Goal: Task Accomplishment & Management: Manage account settings

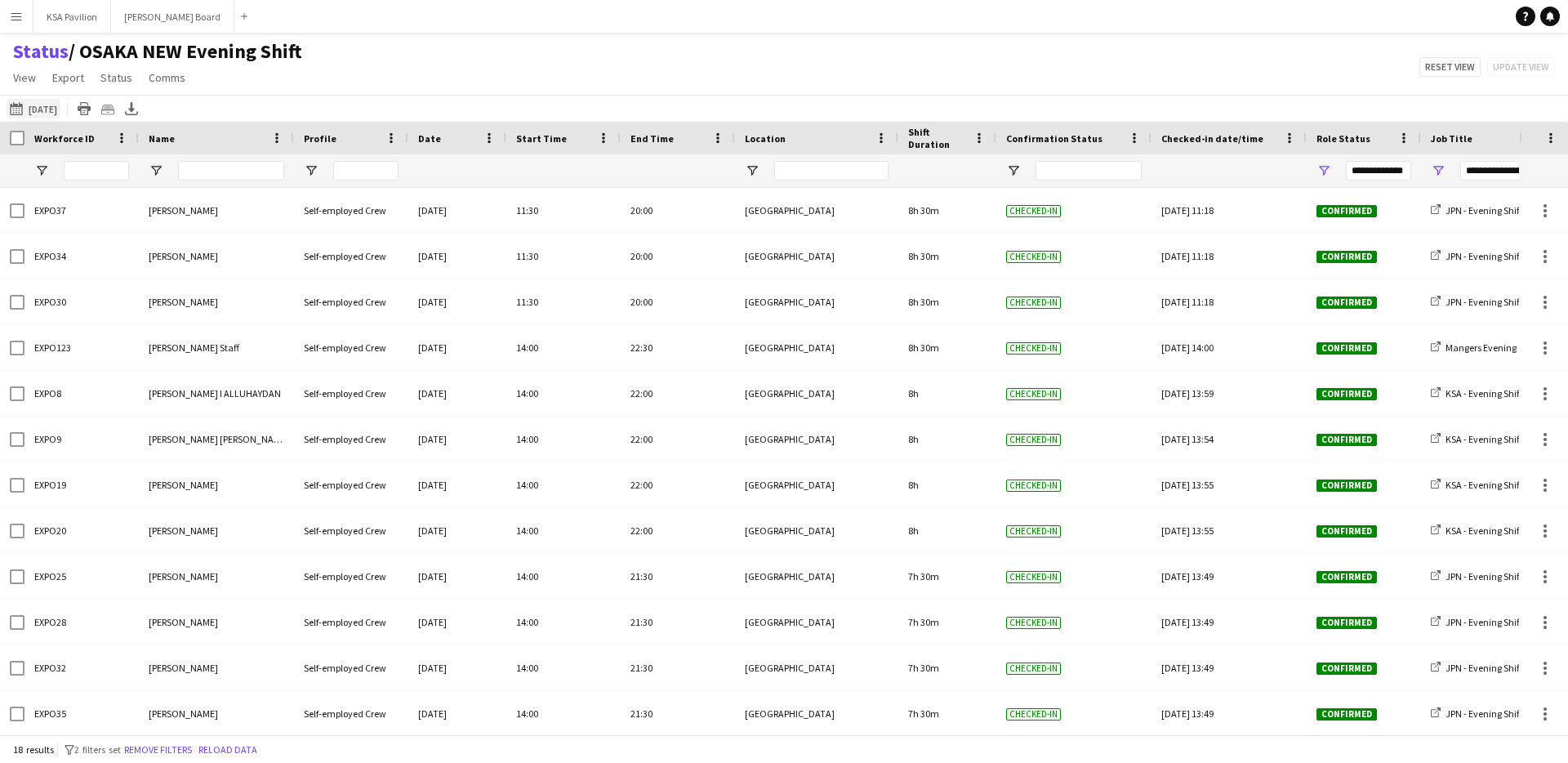
click at [32, 104] on button "This Week [DATE]" at bounding box center [33, 108] width 54 height 19
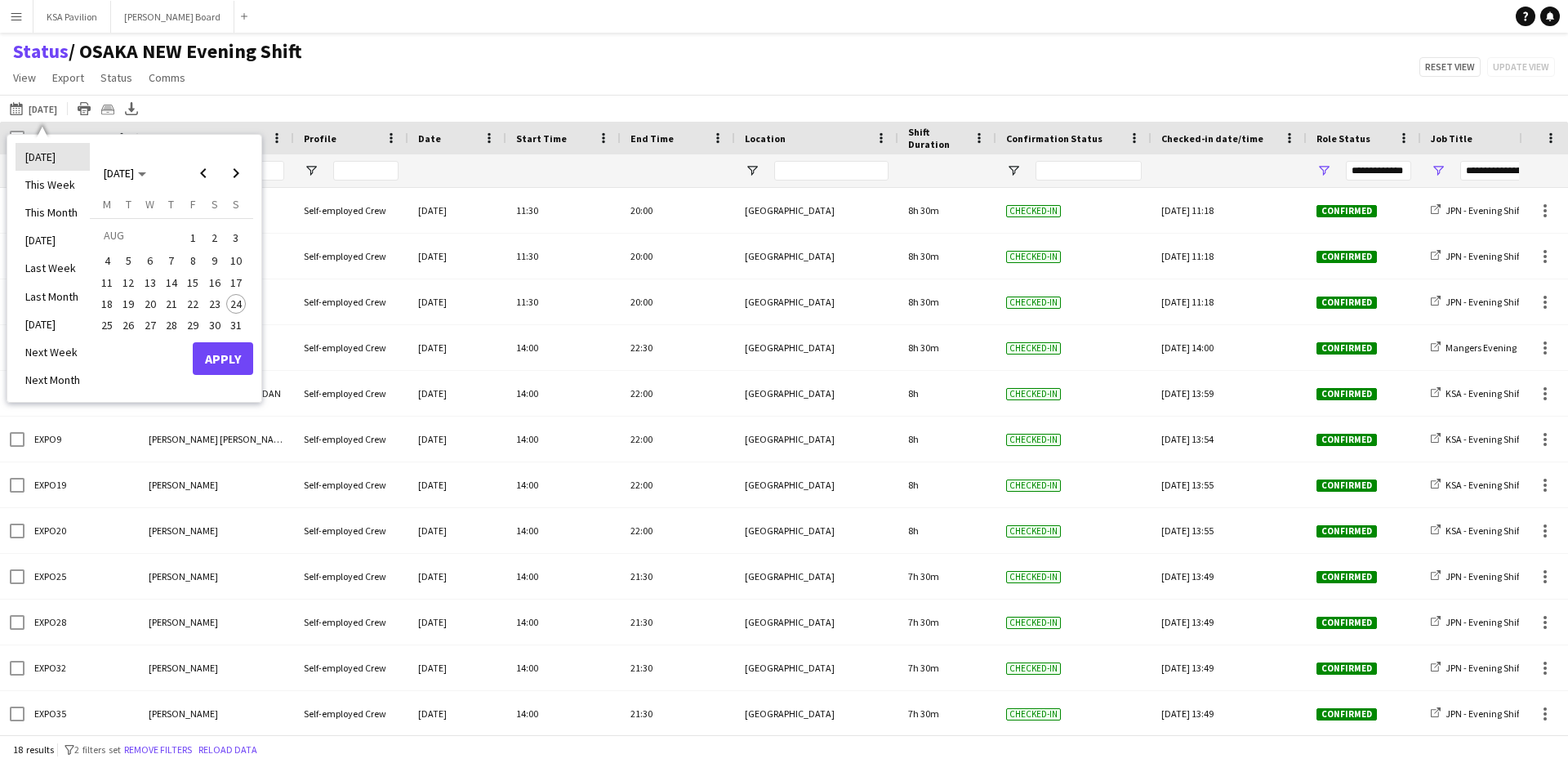
click at [58, 160] on li "[DATE]" at bounding box center [52, 157] width 74 height 28
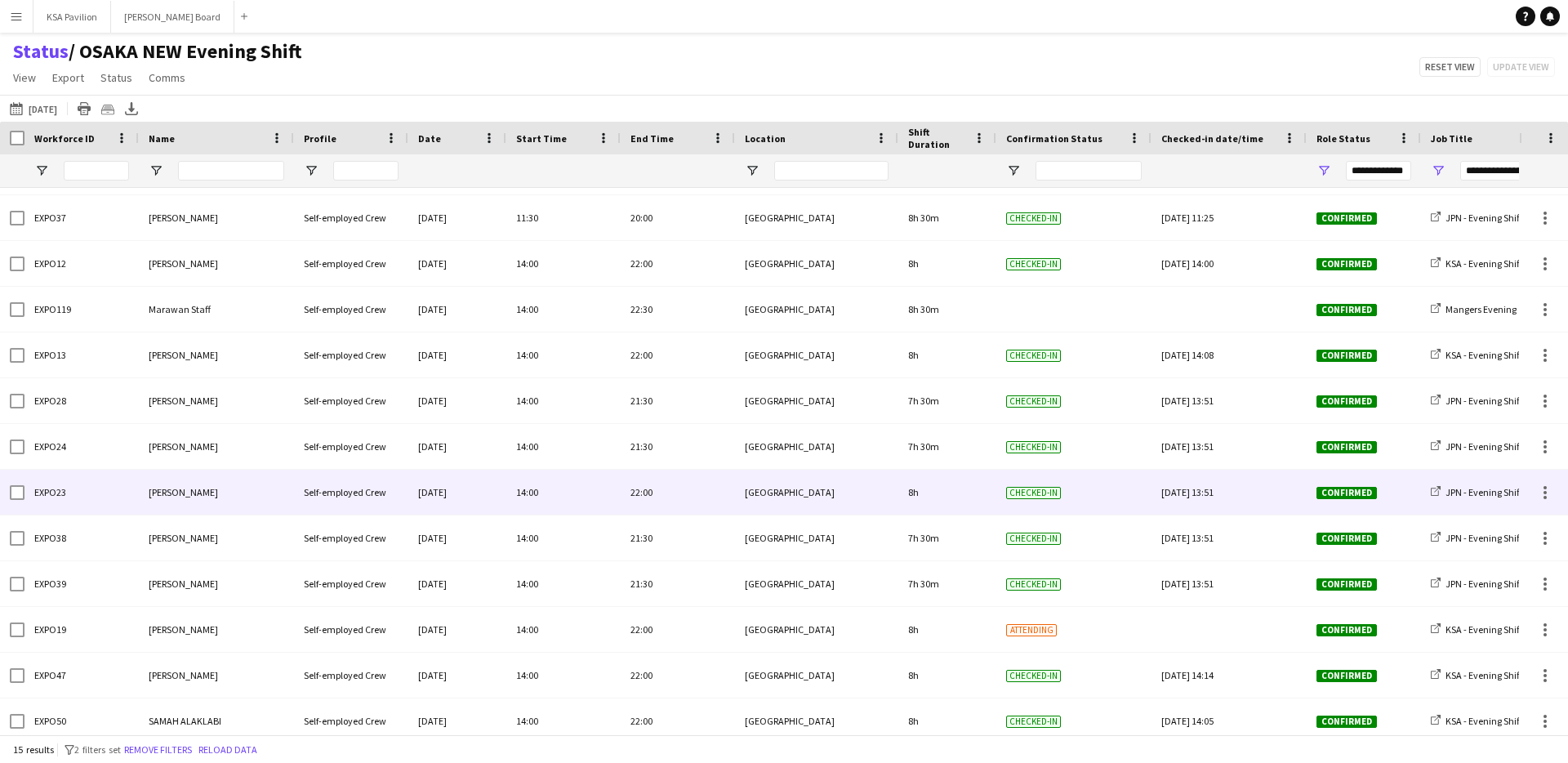
scroll to position [80, 0]
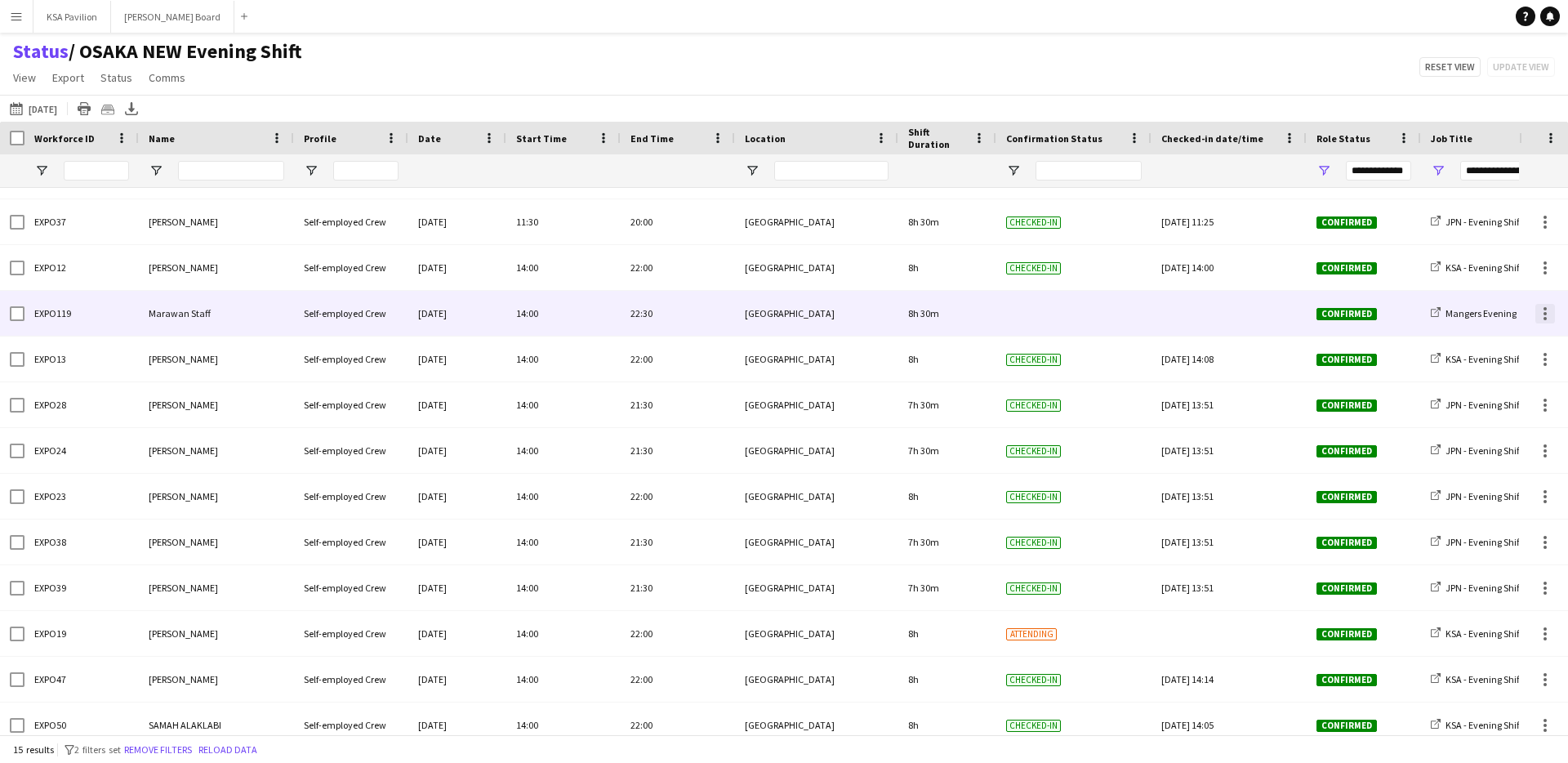
click at [1547, 316] on div at bounding box center [1544, 313] width 19 height 19
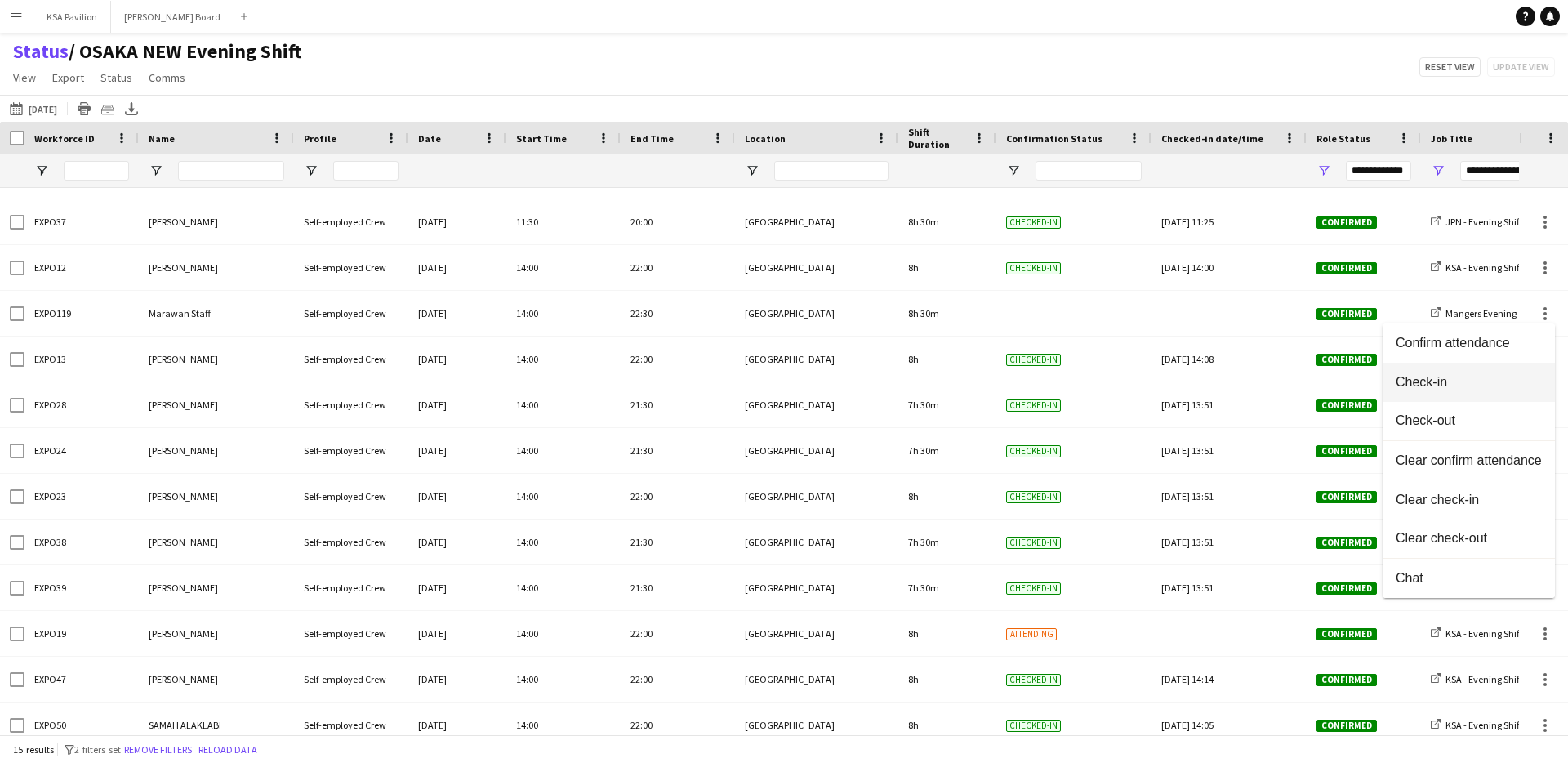
click at [1454, 388] on span "Check-in" at bounding box center [1468, 382] width 146 height 15
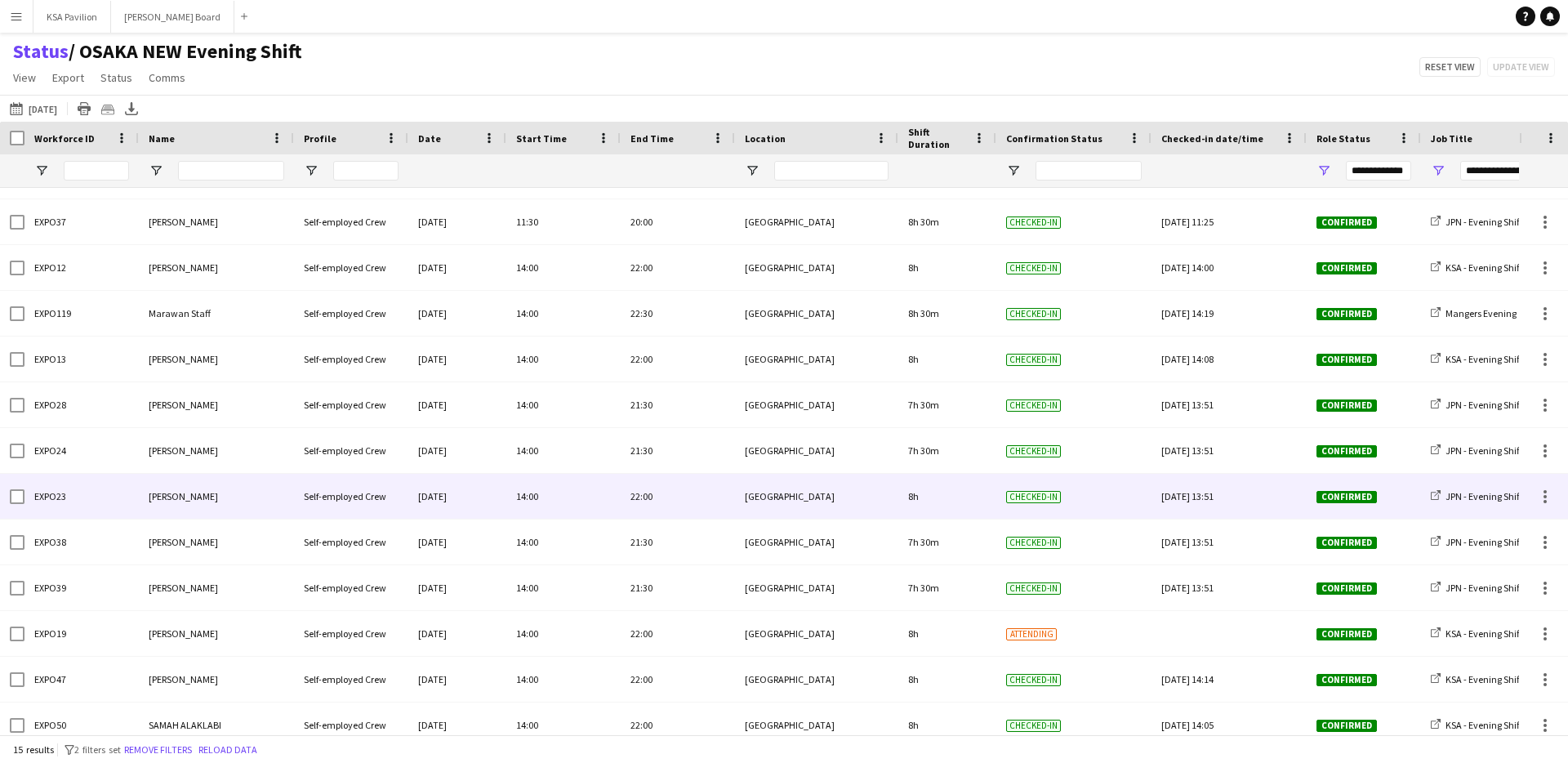
scroll to position [140, 0]
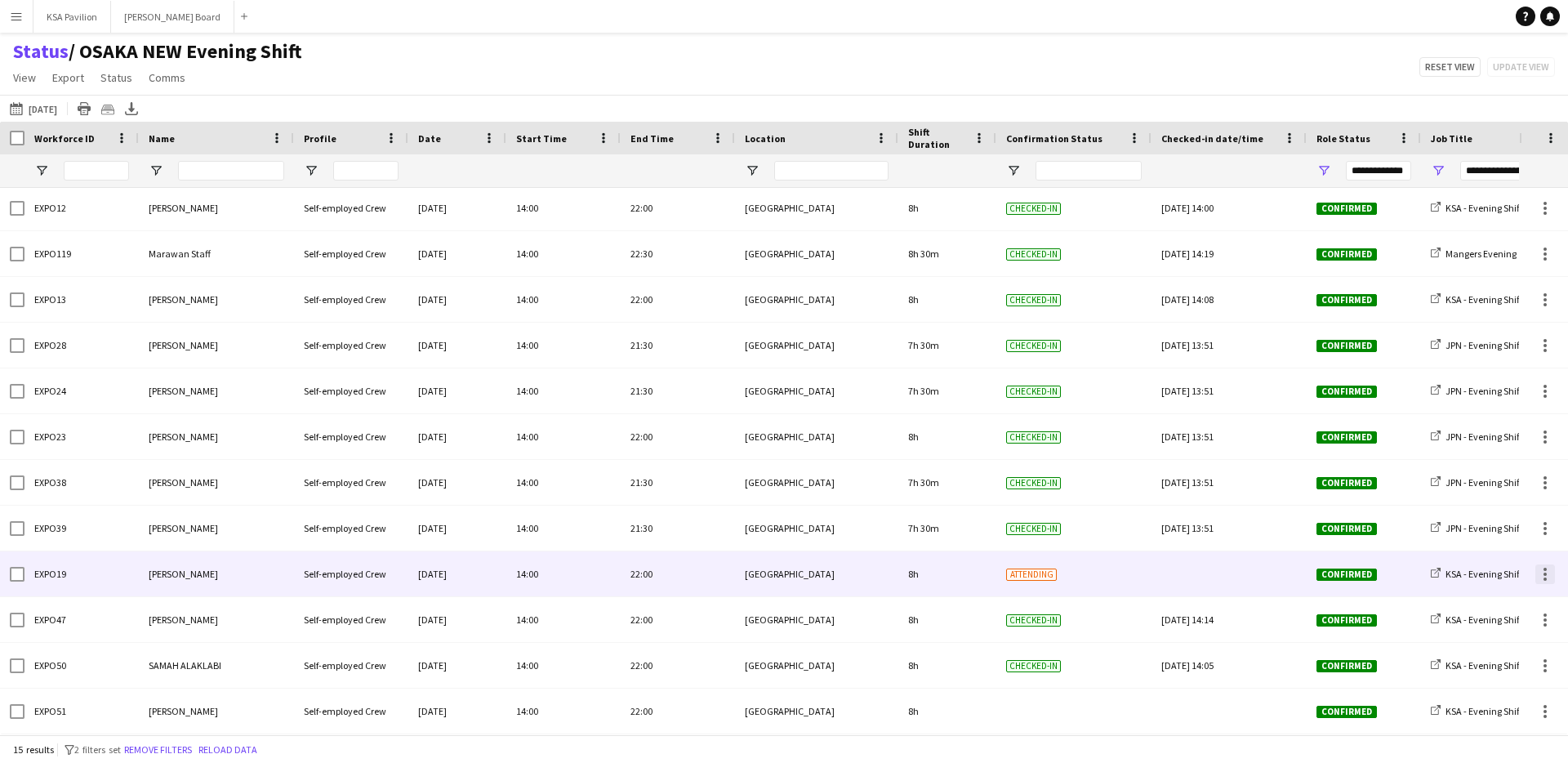
click at [1545, 569] on div at bounding box center [1545, 570] width 4 height 4
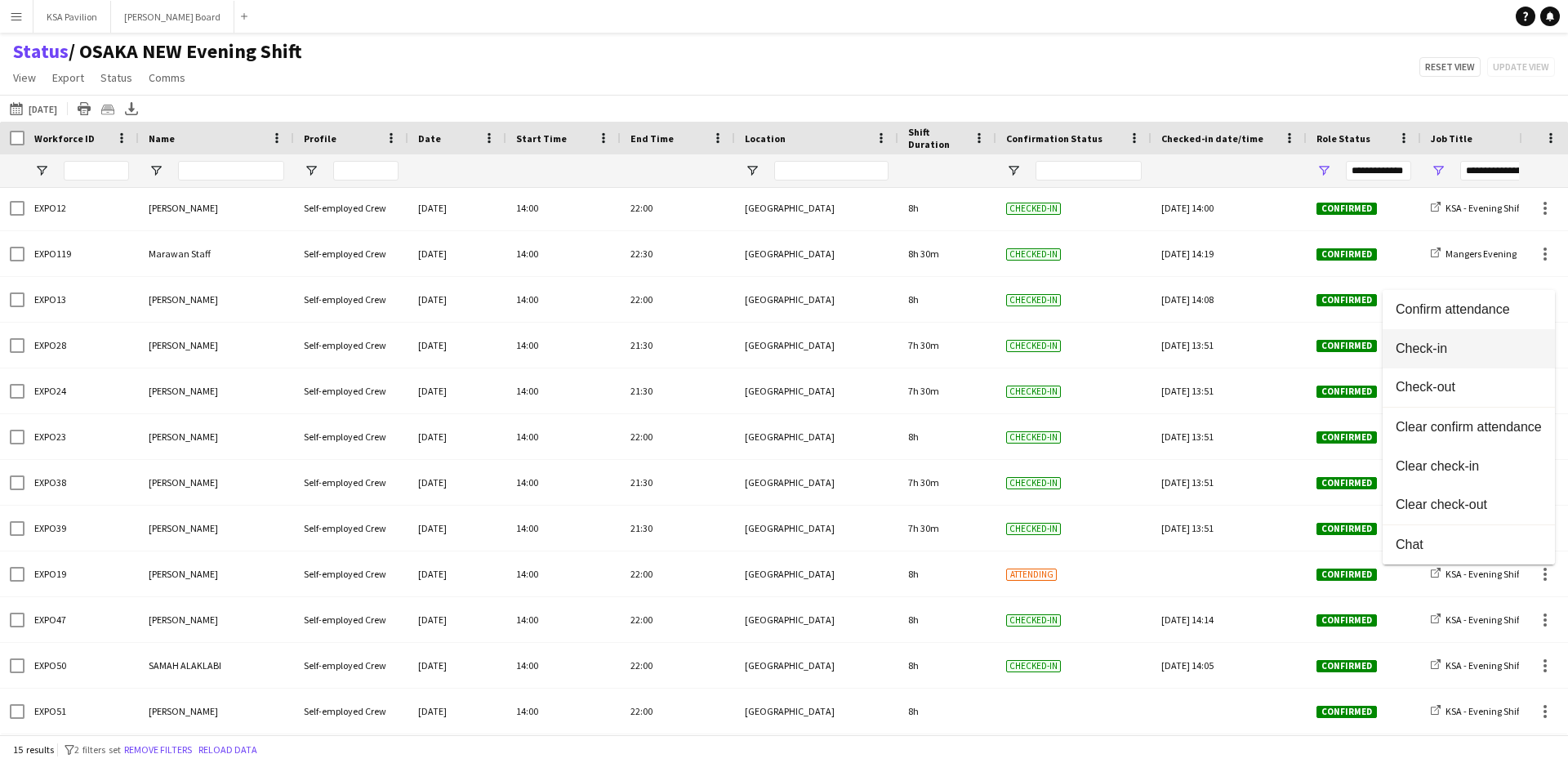
click at [1449, 353] on span "Check-in" at bounding box center [1468, 348] width 146 height 15
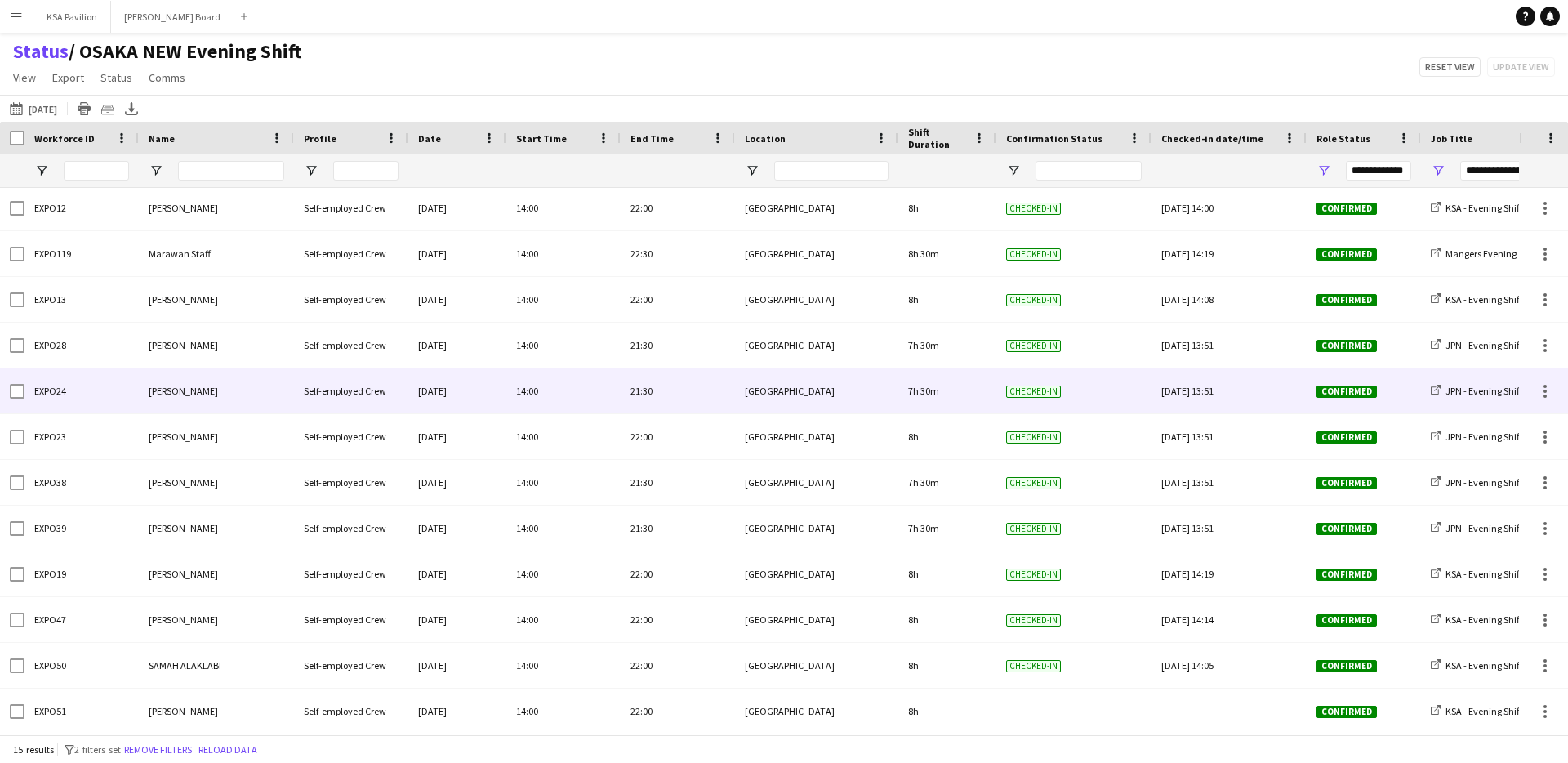
scroll to position [0, 0]
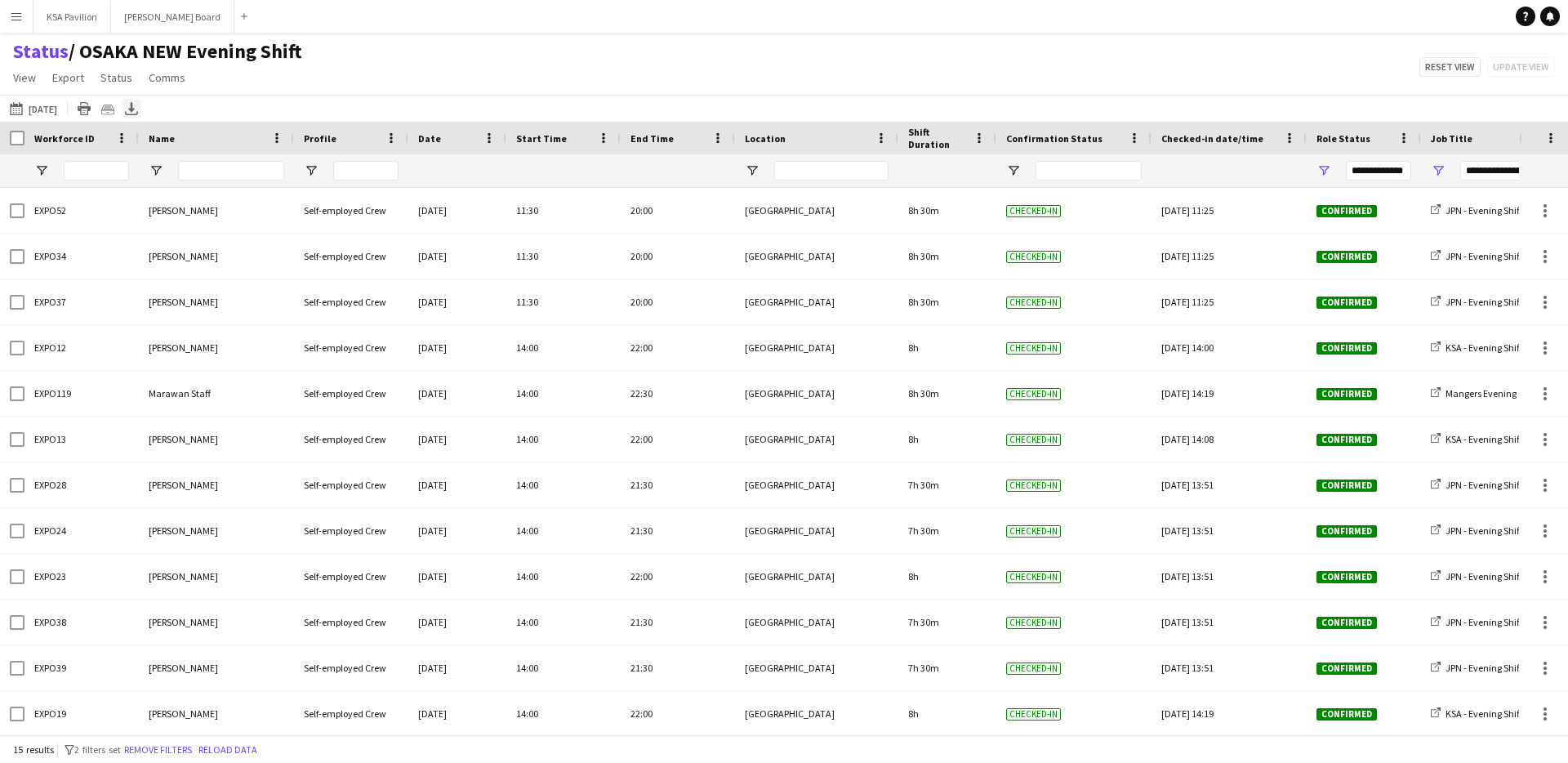
click at [130, 112] on icon "Export XLSX" at bounding box center [131, 108] width 13 height 13
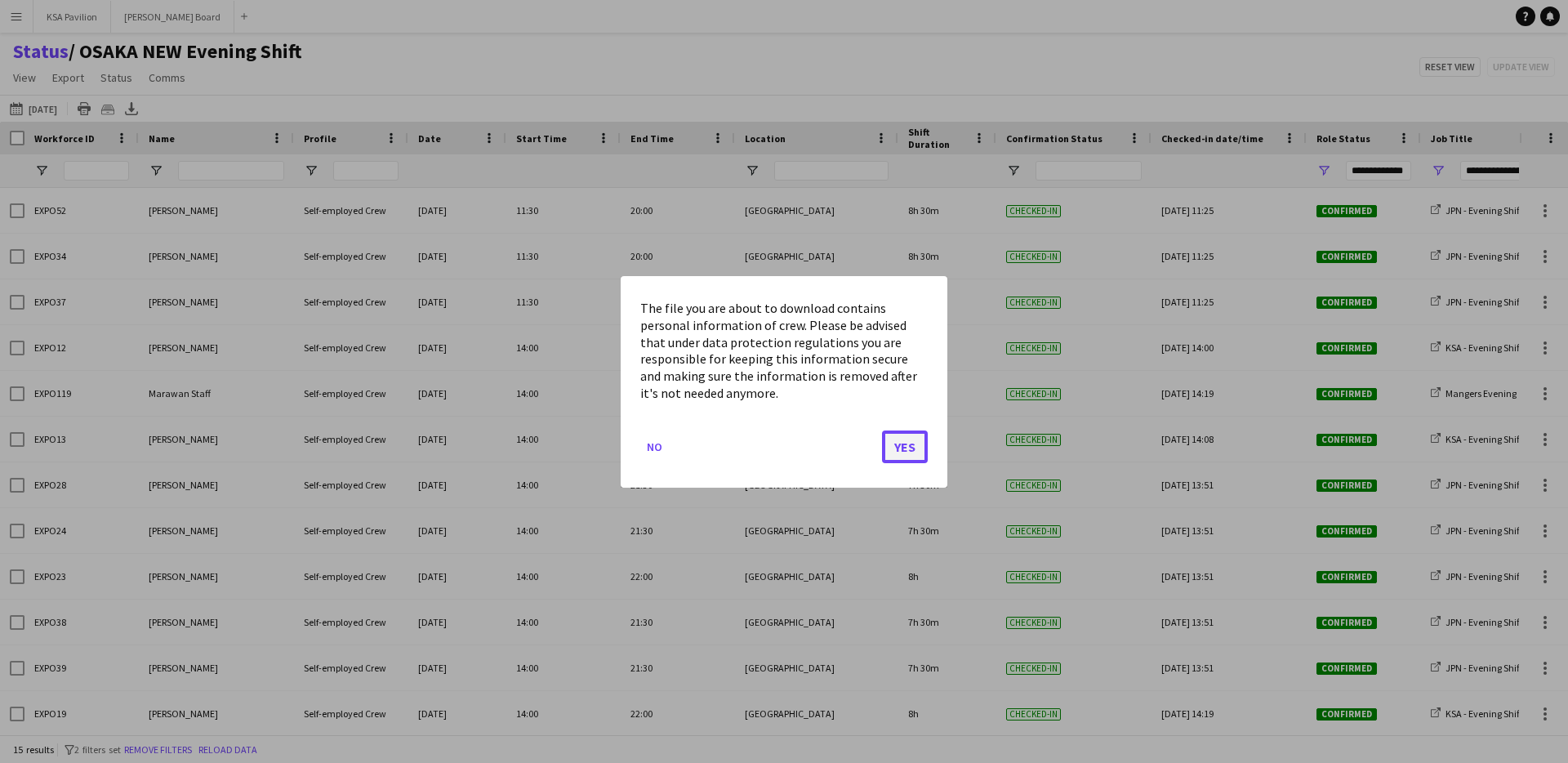
click at [893, 448] on button "Yes" at bounding box center [905, 445] width 46 height 32
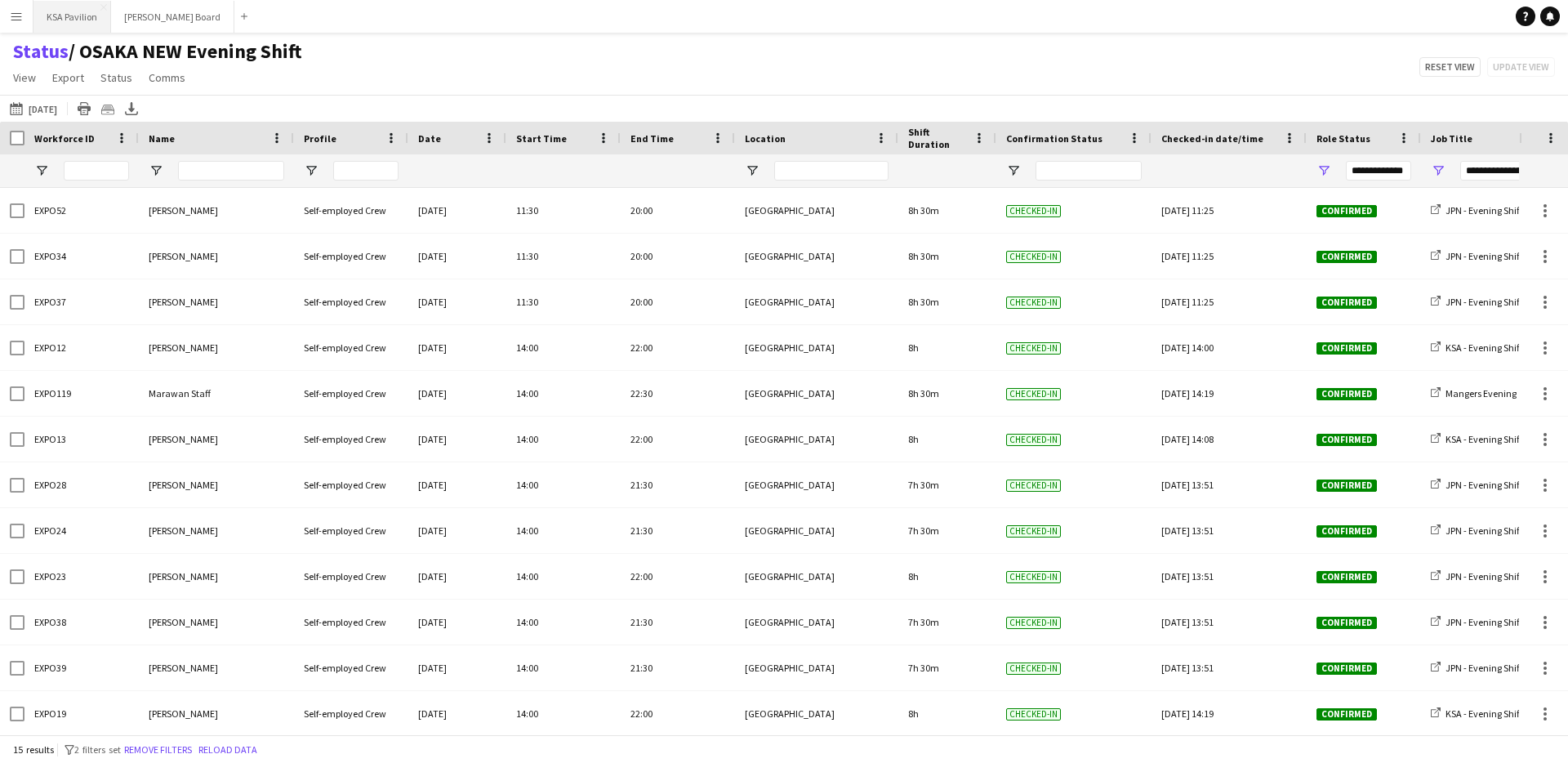
click at [54, 23] on button "KSA Pavilion Close" at bounding box center [72, 17] width 78 height 32
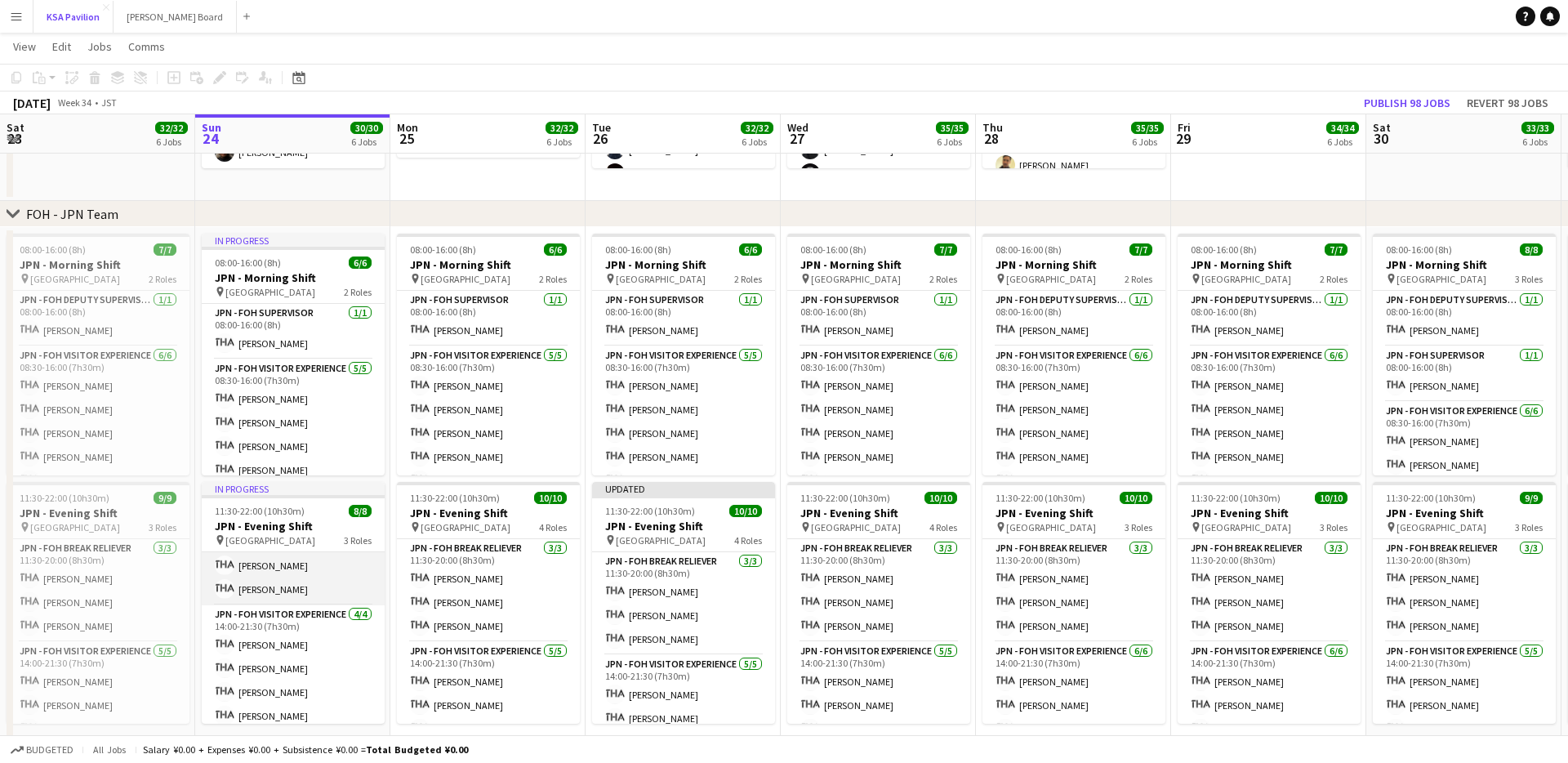
scroll to position [52, 0]
